Goal: Transaction & Acquisition: Purchase product/service

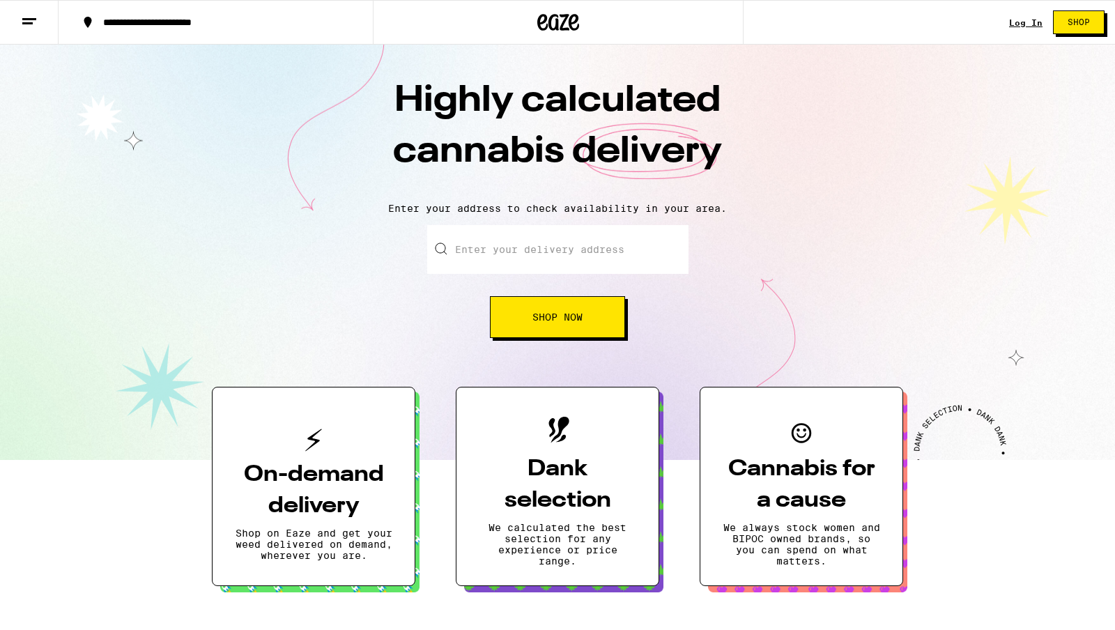
click at [503, 247] on input "Enter your delivery address" at bounding box center [557, 249] width 261 height 49
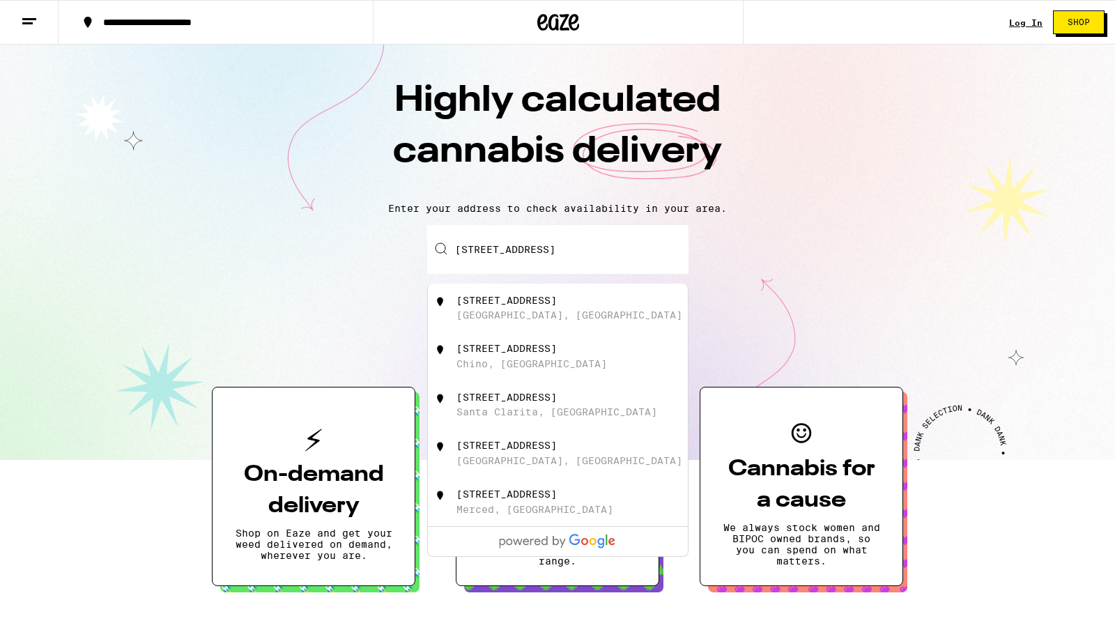
click at [558, 319] on div "[STREET_ADDRESS]" at bounding box center [581, 308] width 249 height 26
type input "[STREET_ADDRESS]"
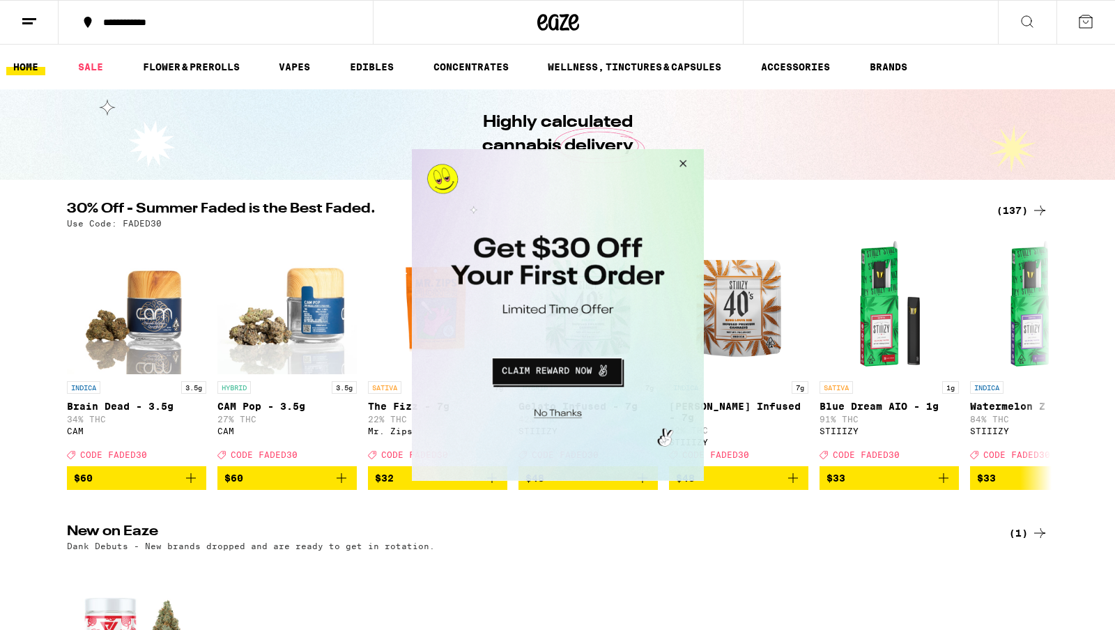
click at [682, 163] on button "Close Modal" at bounding box center [681, 165] width 38 height 33
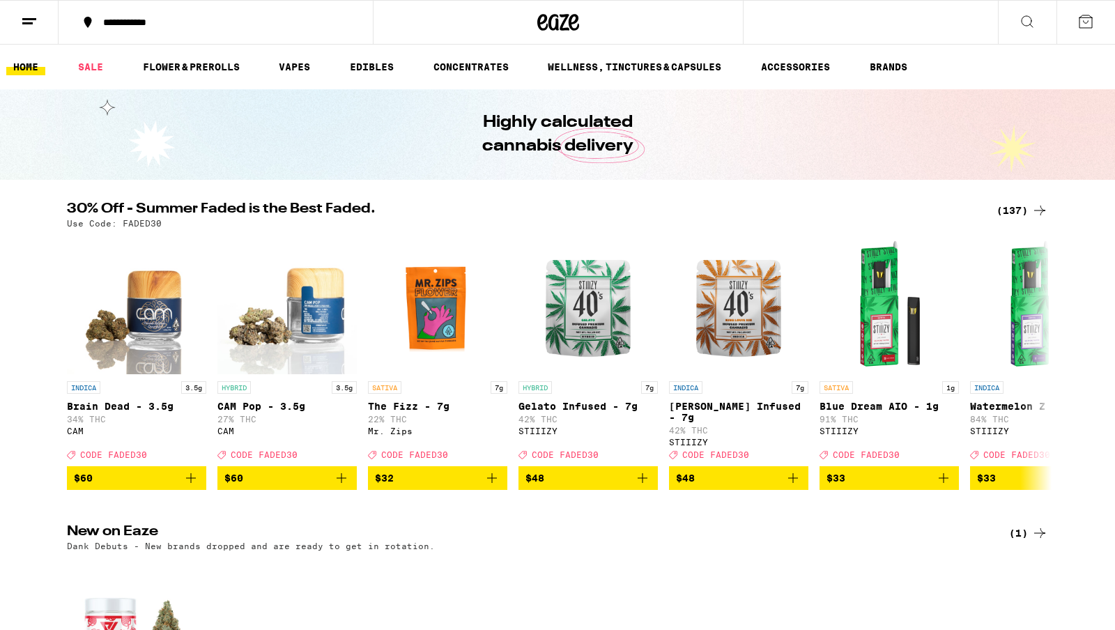
click at [1027, 22] on icon at bounding box center [1027, 21] width 17 height 17
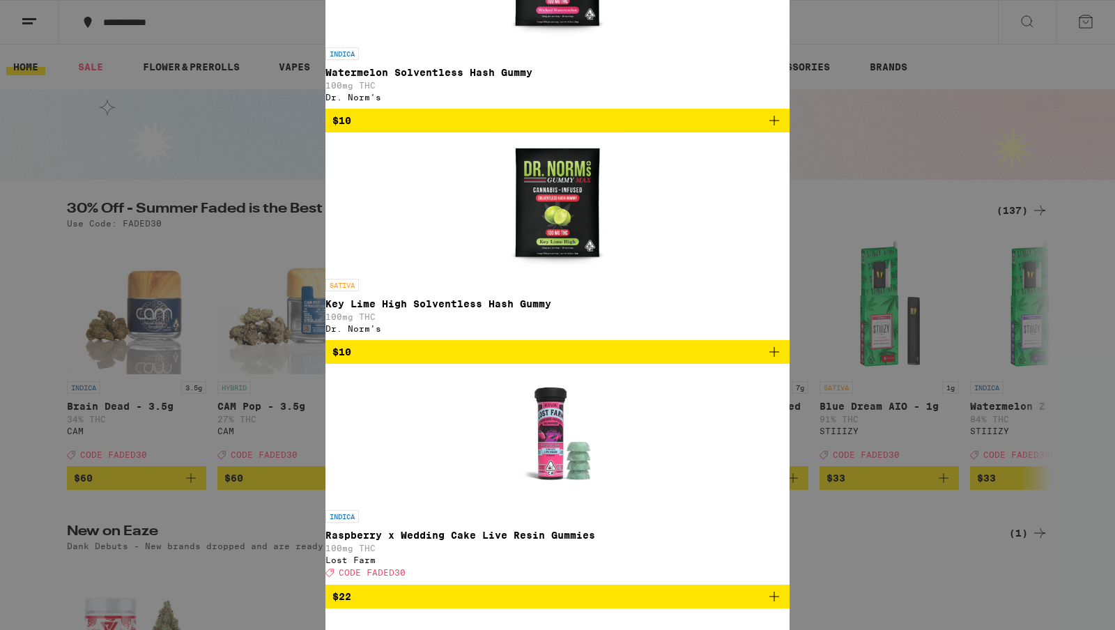
type input "[PERSON_NAME]"
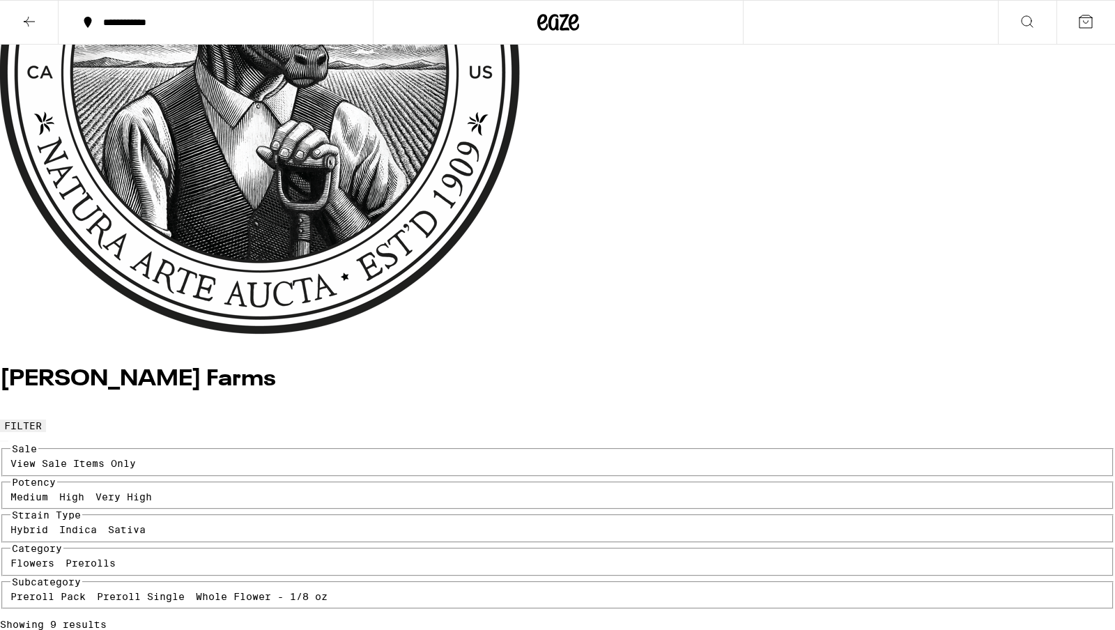
scroll to position [236, 0]
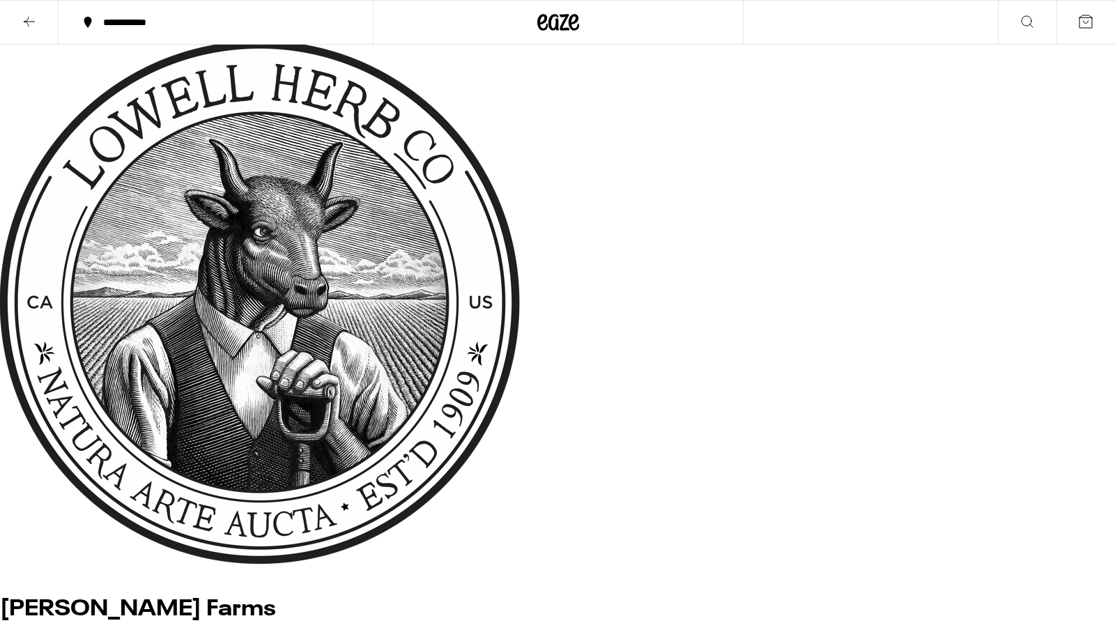
click at [24, 27] on icon at bounding box center [29, 21] width 17 height 17
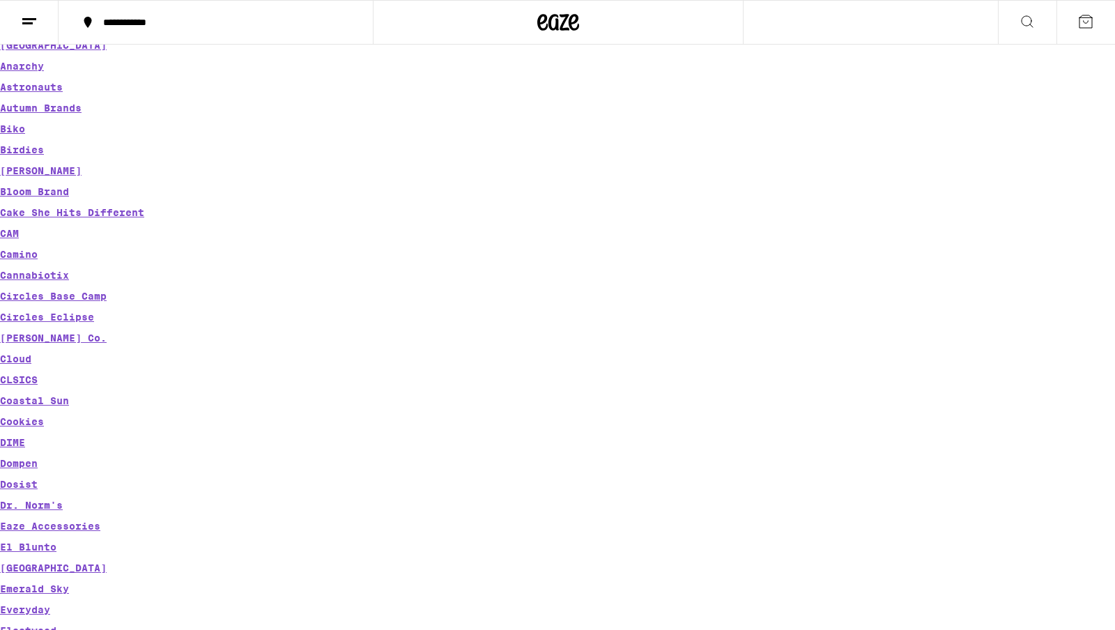
scroll to position [307, 0]
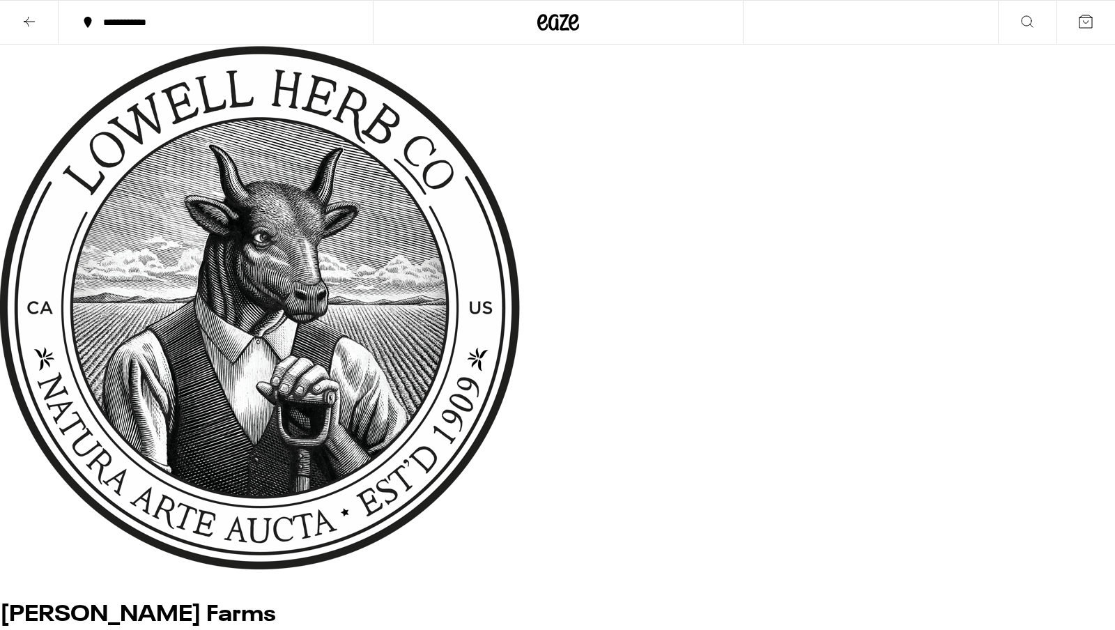
click at [33, 20] on icon at bounding box center [29, 21] width 17 height 17
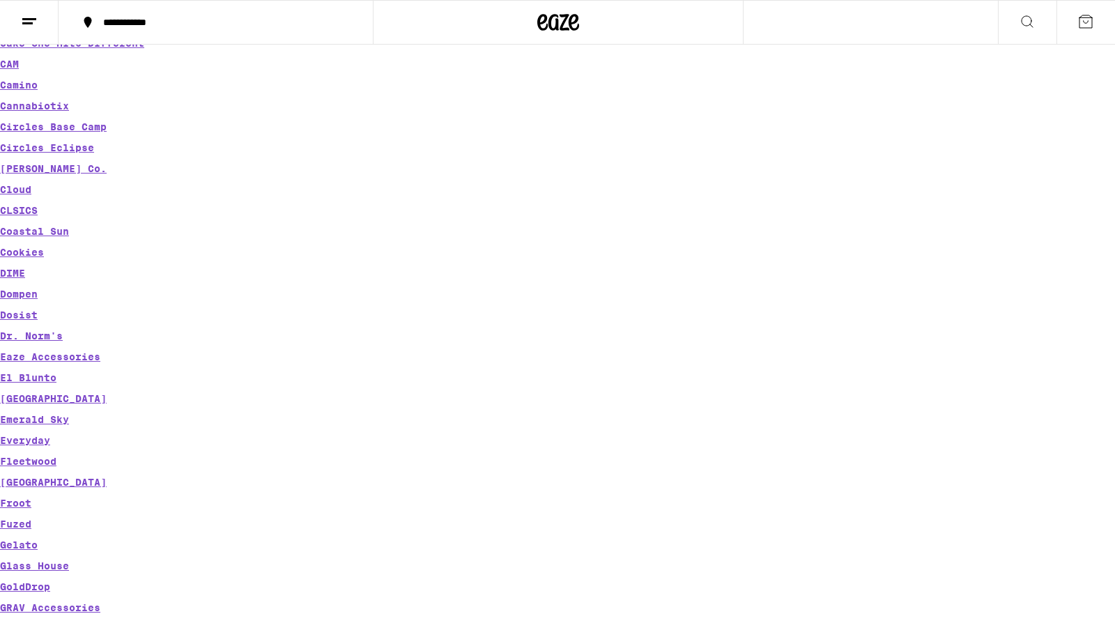
scroll to position [436, 0]
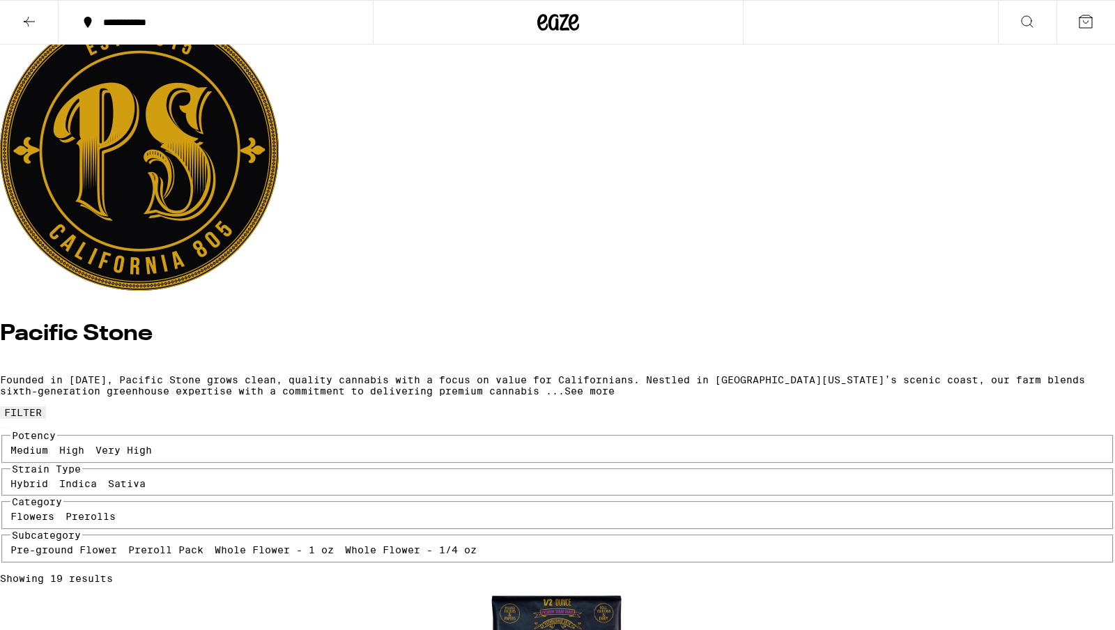
scroll to position [32, 0]
